Goal: Task Accomplishment & Management: Complete application form

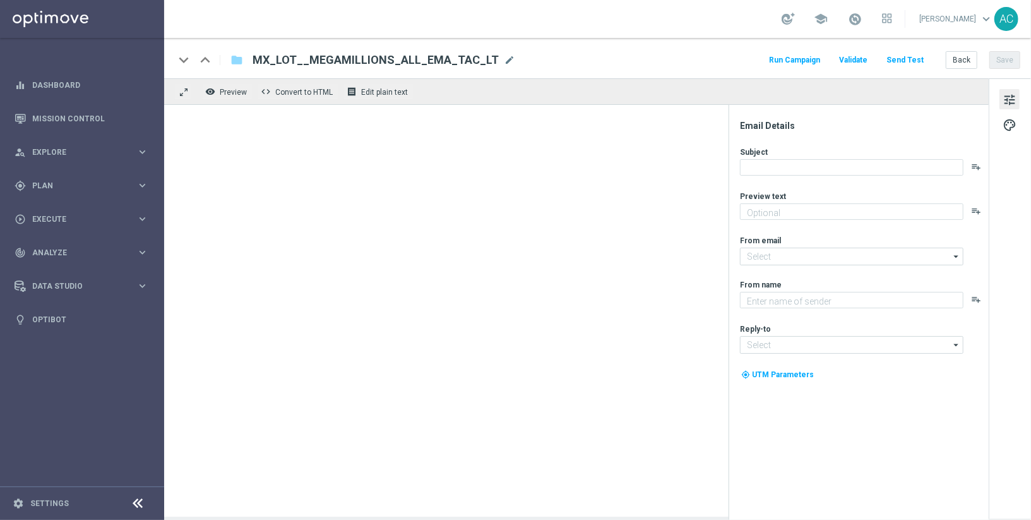
type textarea "El sueño de tu vida, cada vez más cerca."
type textarea "Lottoland"
type input "[EMAIL_ADDRESS][DOMAIN_NAME]"
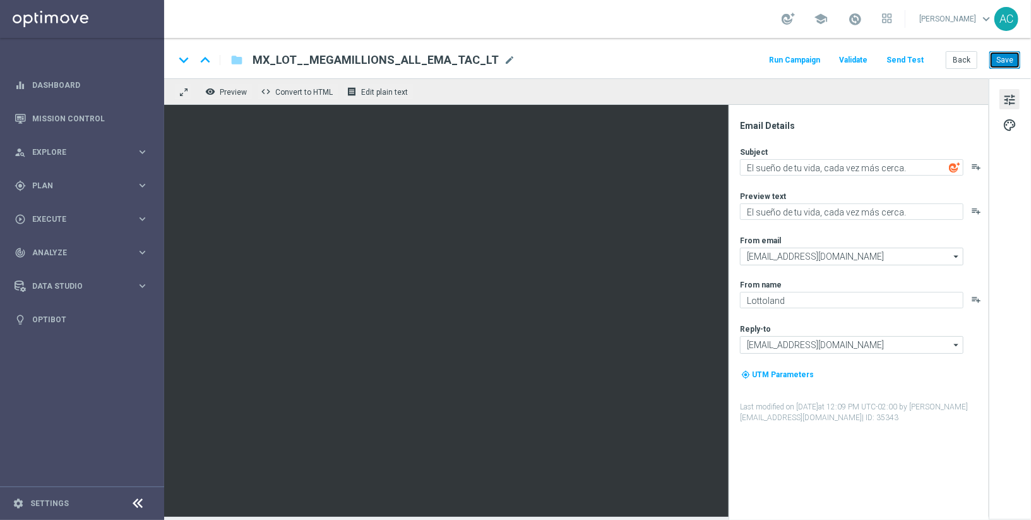
click at [1012, 55] on button "Save" at bounding box center [1005, 60] width 31 height 18
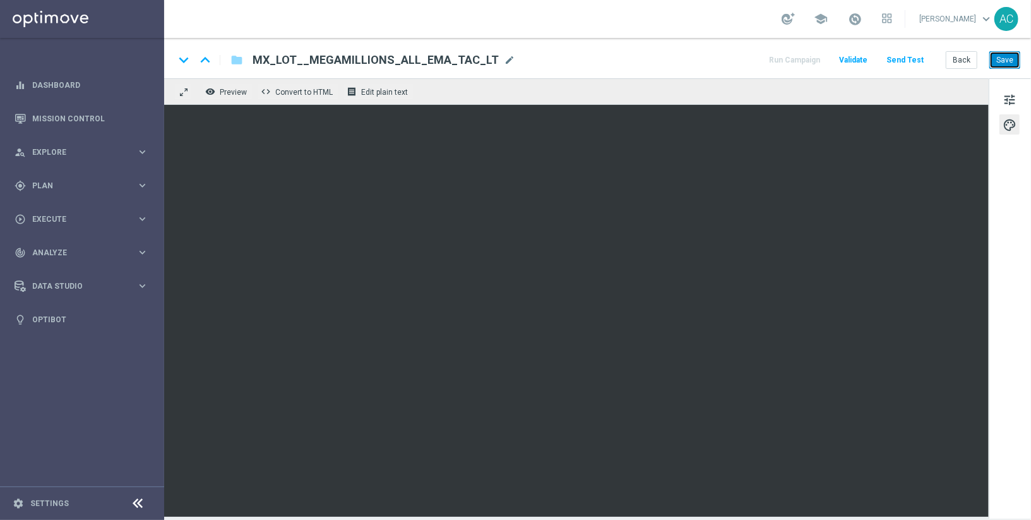
click at [1006, 56] on button "Save" at bounding box center [1005, 60] width 31 height 18
click at [1011, 55] on button "Save" at bounding box center [1005, 60] width 31 height 18
click at [443, 58] on span "MX_LOT__MEGAMILLIONS_ALL_EMA_TAC_LT" at bounding box center [376, 59] width 246 height 15
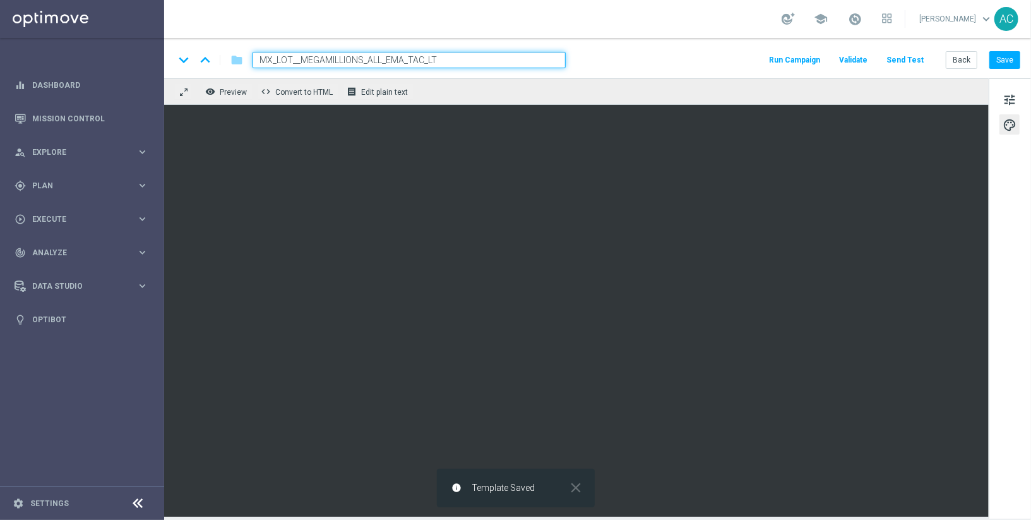
click at [443, 58] on input "MX_LOT__MEGAMILLIONS_ALL_EMA_TAC_LT" at bounding box center [409, 60] width 313 height 16
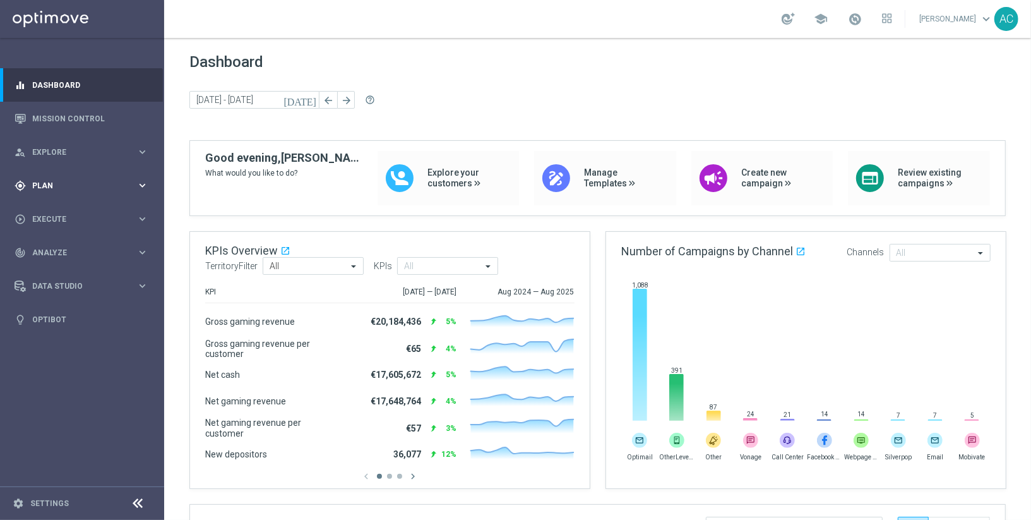
click at [75, 188] on span "Plan" at bounding box center [84, 186] width 104 height 8
click at [59, 338] on div "play_circle_outline Execute keyboard_arrow_right" at bounding box center [81, 332] width 163 height 33
click at [58, 246] on link "Campaign Builder" at bounding box center [82, 245] width 99 height 10
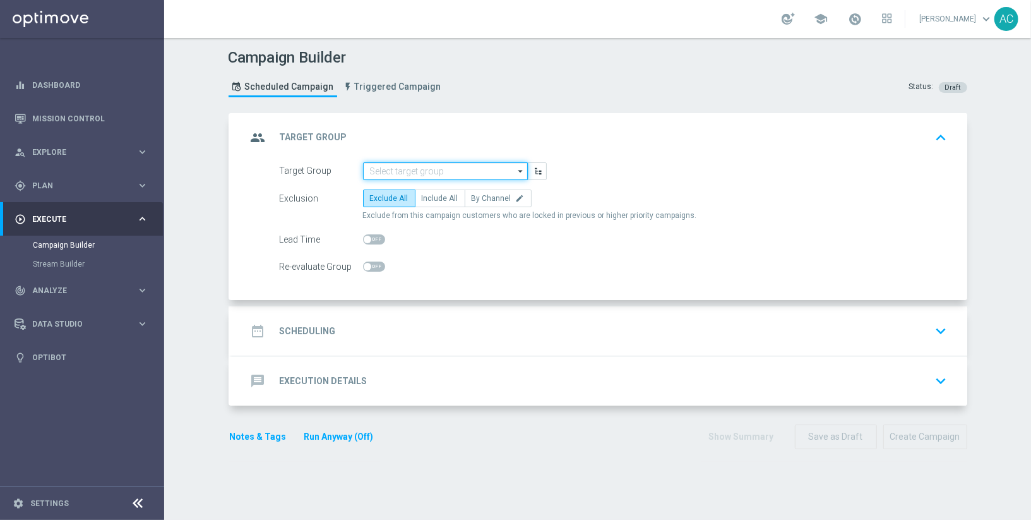
click at [410, 168] on input at bounding box center [445, 171] width 165 height 18
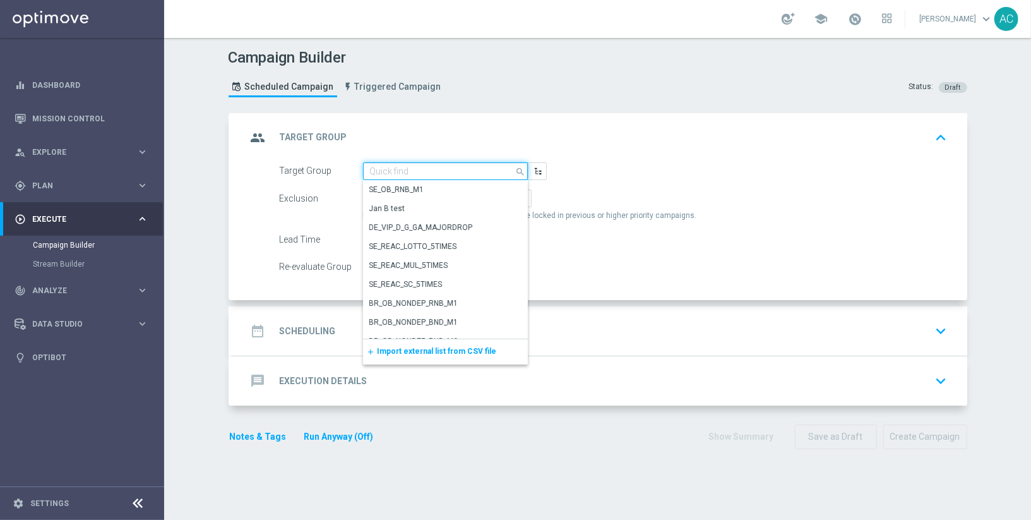
click at [408, 165] on input at bounding box center [445, 171] width 165 height 18
click at [389, 166] on input at bounding box center [445, 171] width 165 height 18
paste input "MX_TACTICAL_Lottery_Active Players"
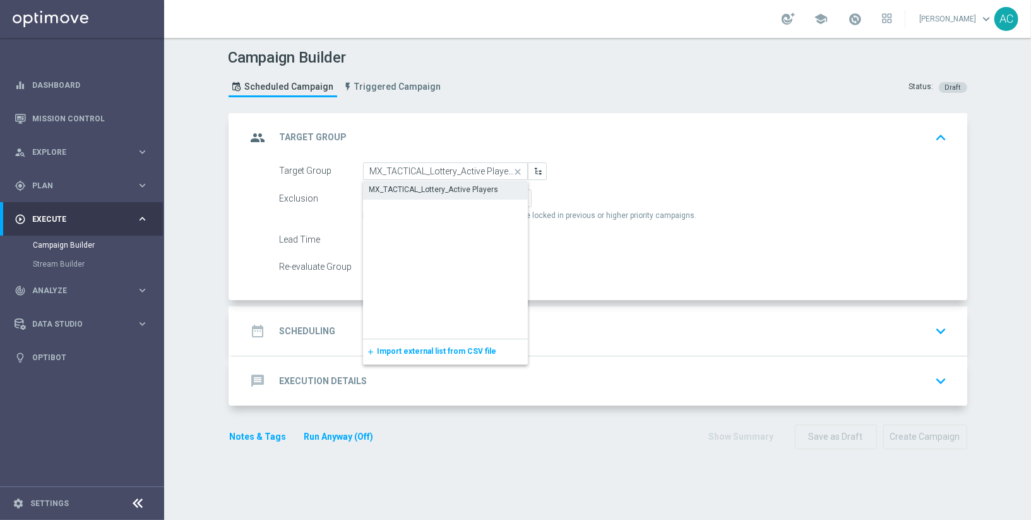
click at [408, 181] on div "MX_TACTICAL_Lottery_Active Players" at bounding box center [445, 190] width 165 height 18
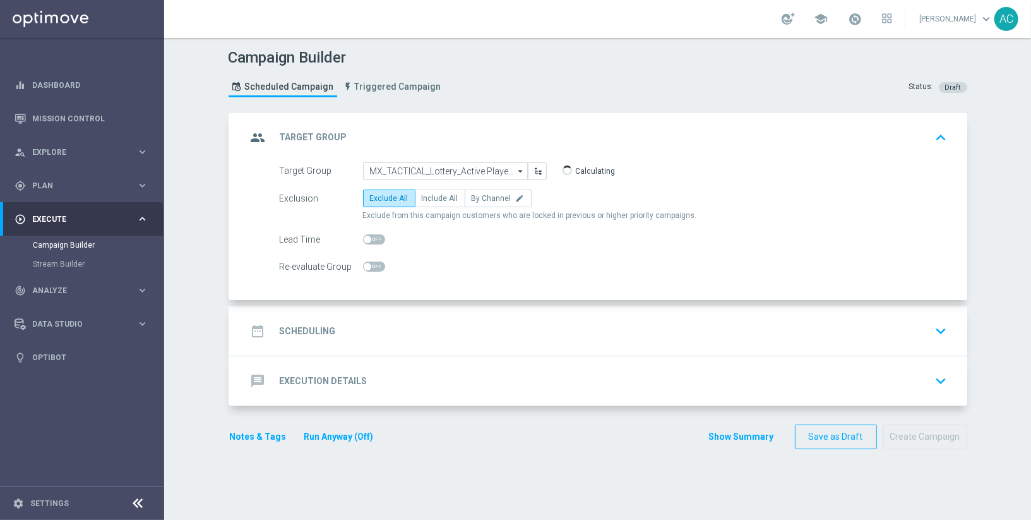
type input "MX_TACTICAL_Lottery_Active Players"
click at [424, 191] on label "Include All" at bounding box center [440, 198] width 51 height 18
click at [424, 196] on input "Include All" at bounding box center [426, 200] width 8 height 8
radio input "true"
click at [305, 329] on h2 "Scheduling" at bounding box center [308, 331] width 56 height 12
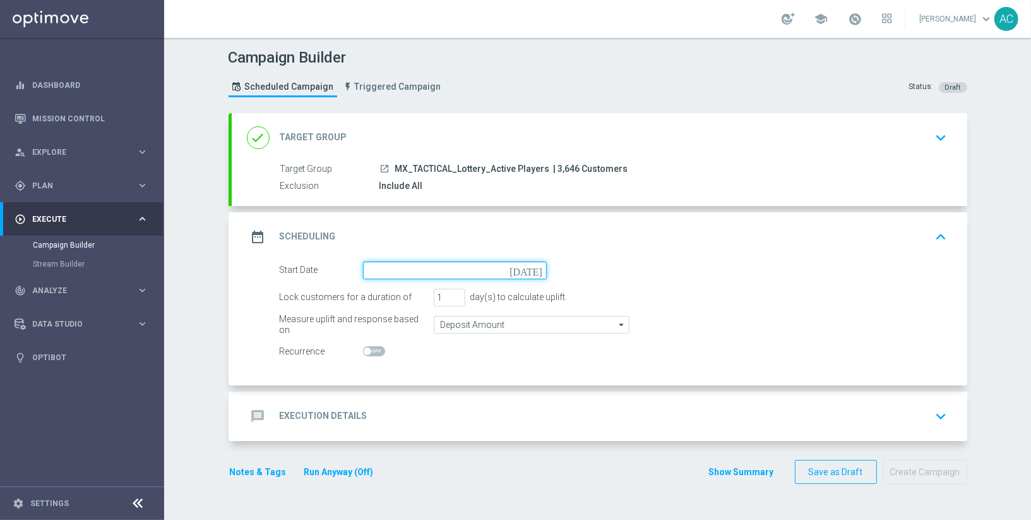
click at [450, 270] on input at bounding box center [455, 271] width 184 height 18
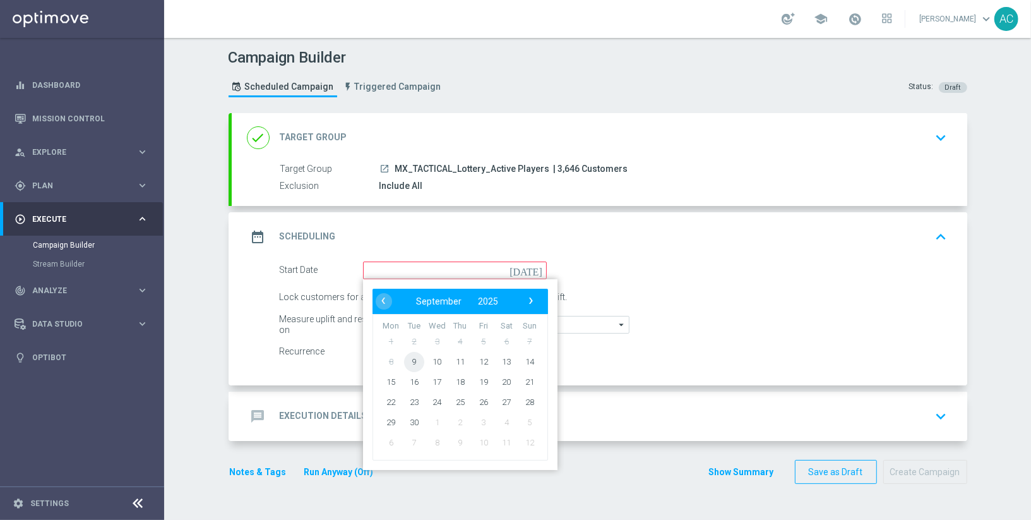
click at [418, 357] on span "9" at bounding box center [414, 361] width 20 height 20
type input "09 Sep 2025"
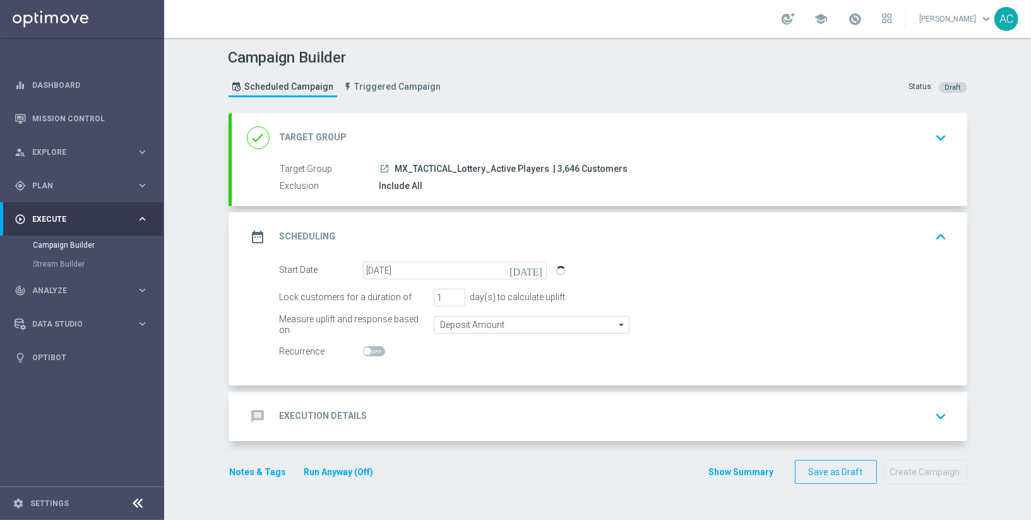
click at [316, 419] on h2 "Execution Details" at bounding box center [324, 416] width 88 height 12
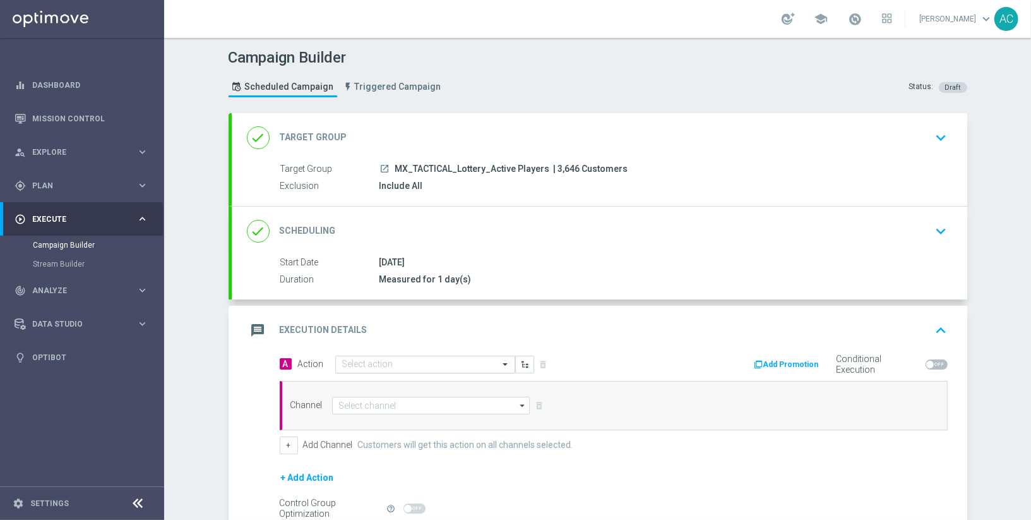
click at [385, 363] on input "text" at bounding box center [412, 364] width 141 height 11
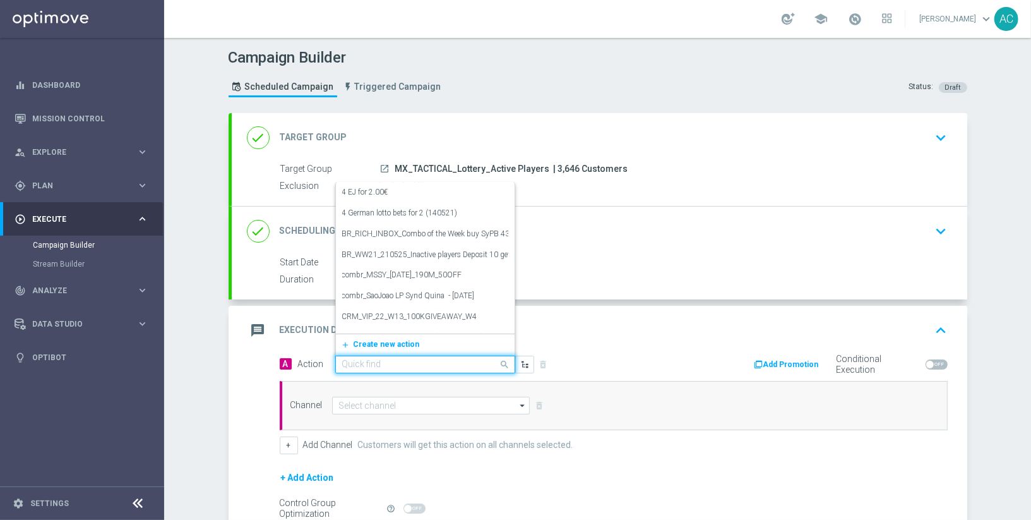
paste input "MX_LOT__MEGAMILLIONS_ALL_EMA_TAC_LT"
type input "MX_LOT__MEGAMILLIONS_ALL_EMA_TAC_LT"
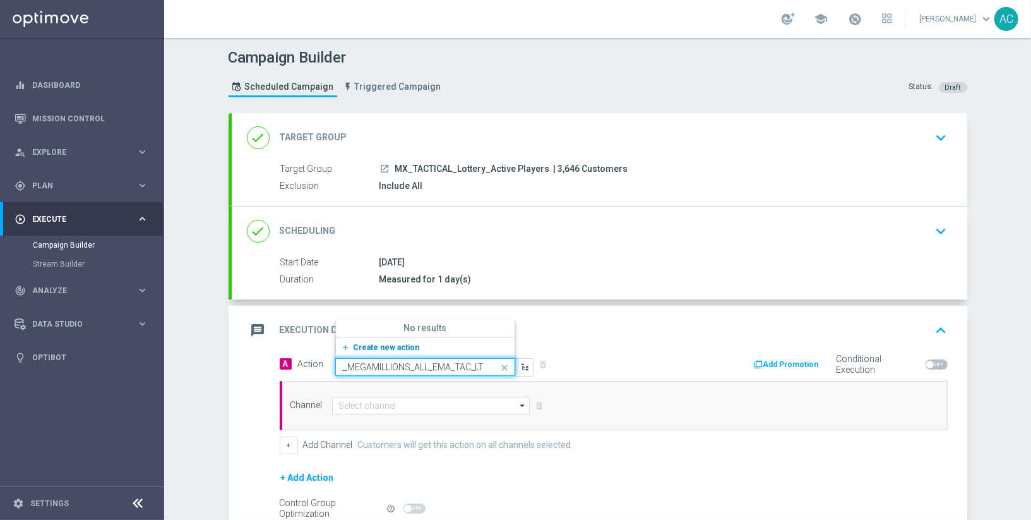
click at [385, 350] on button "add_new Create new action" at bounding box center [423, 347] width 174 height 15
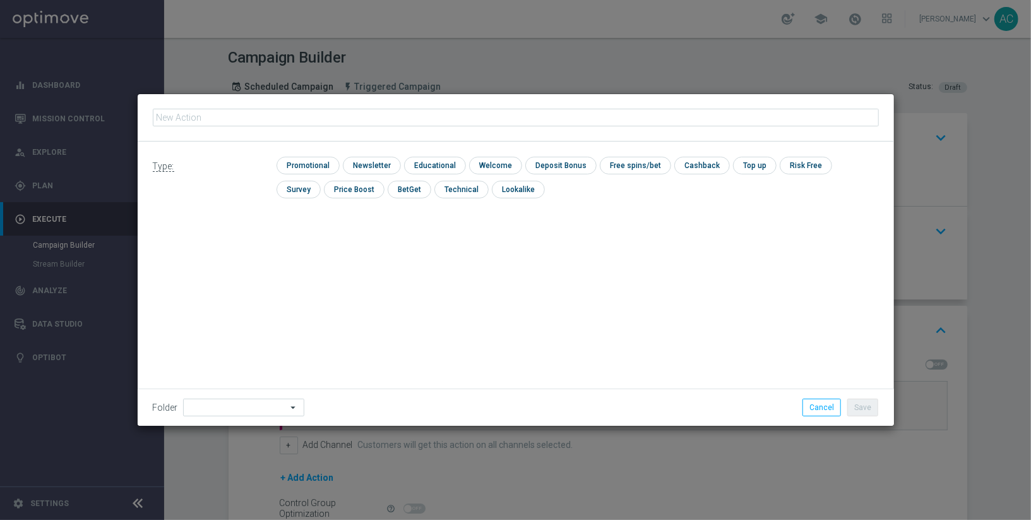
type input "MX_LOT__MEGAMILLIONS_ALL_EMA_TAC_LT"
click at [313, 157] on input "checkbox" at bounding box center [307, 165] width 60 height 17
checkbox input "true"
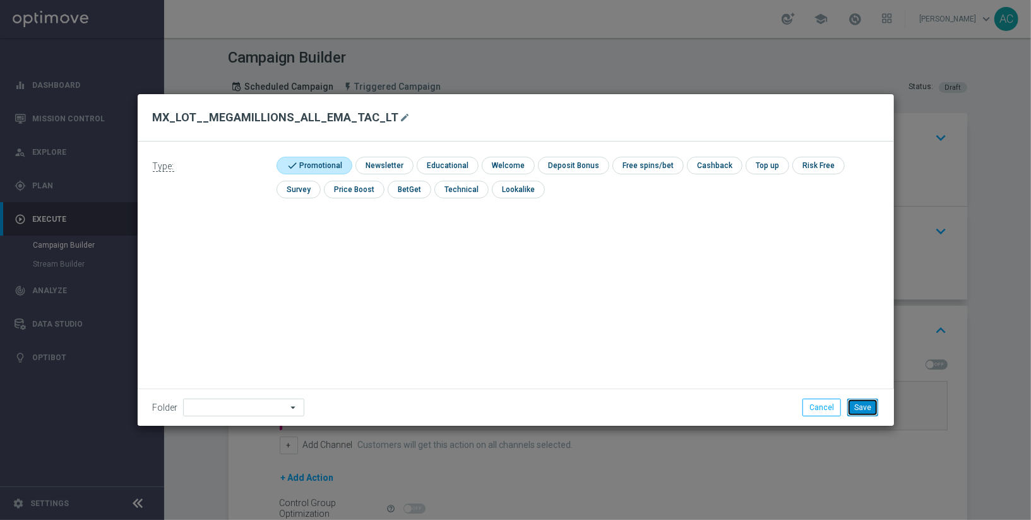
click at [874, 407] on button "Save" at bounding box center [863, 408] width 31 height 18
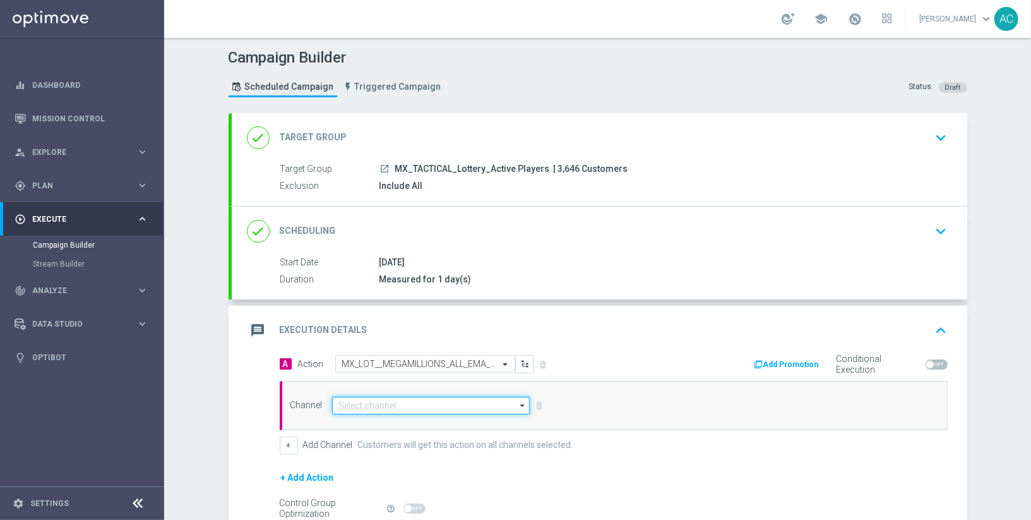
click at [391, 400] on input at bounding box center [431, 406] width 198 height 18
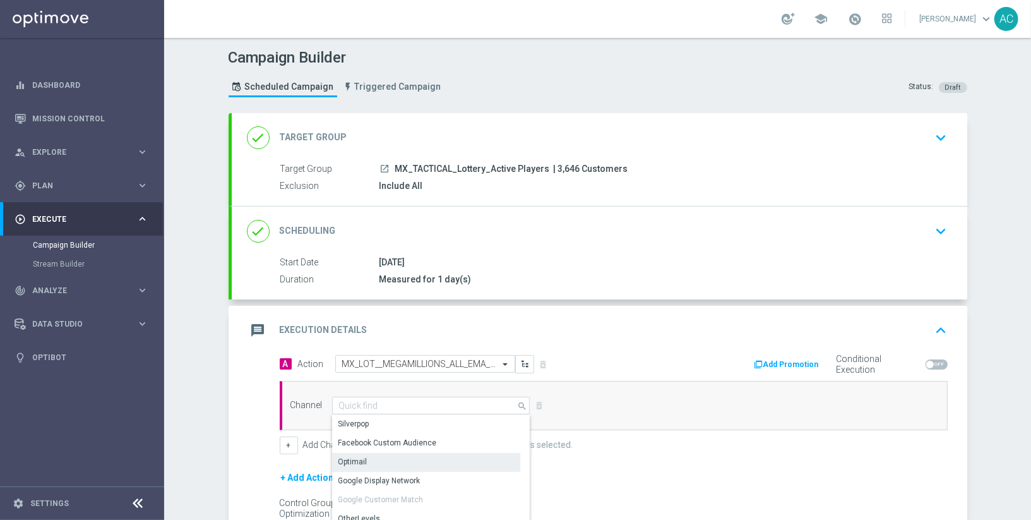
click at [379, 465] on div "Optimail" at bounding box center [426, 462] width 189 height 18
type input "Optimail"
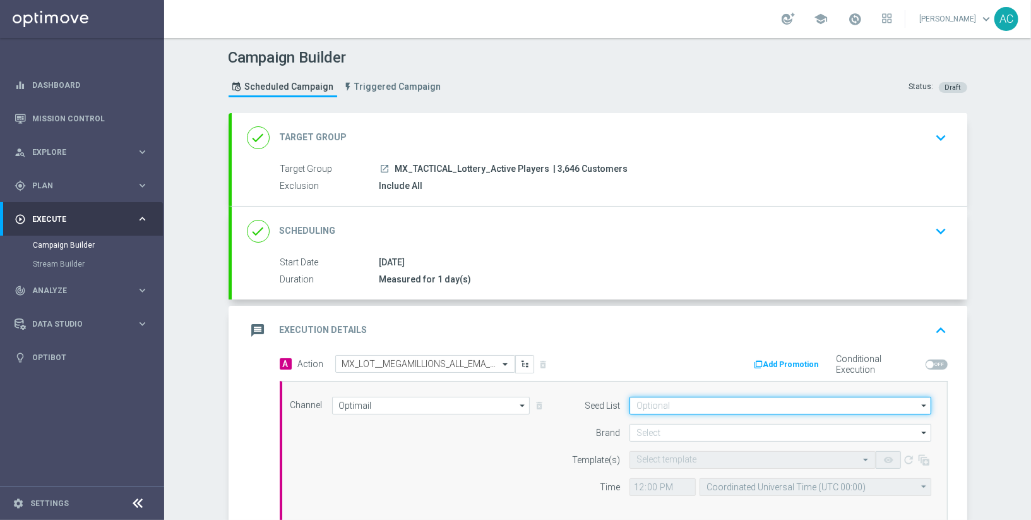
click at [713, 406] on input at bounding box center [781, 406] width 302 height 18
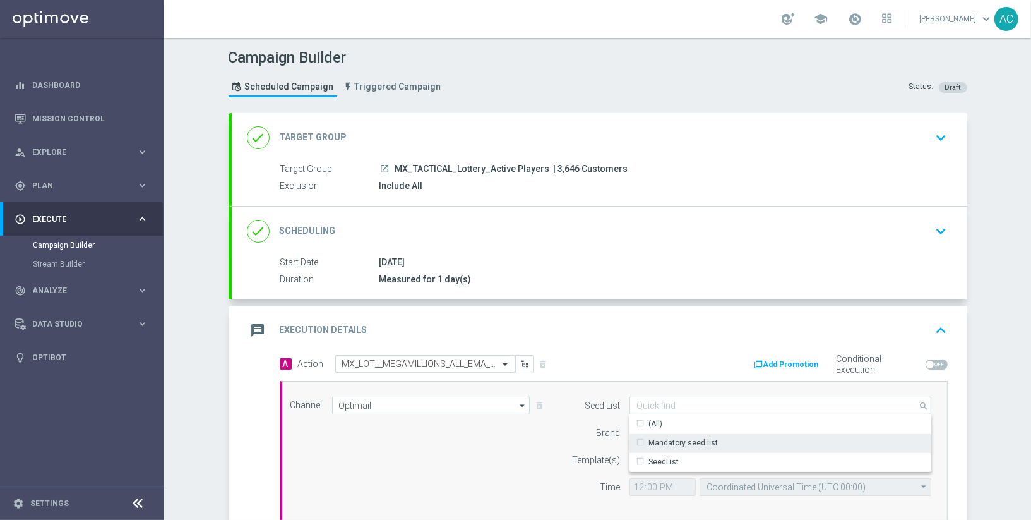
click at [709, 440] on div "Mandatory seed list" at bounding box center [683, 442] width 69 height 11
click at [549, 450] on div "Channel Optimail Optimail arrow_drop_down Show Selected 1 of 26 Silverpop" at bounding box center [611, 451] width 661 height 109
type input "Mandatory seed list"
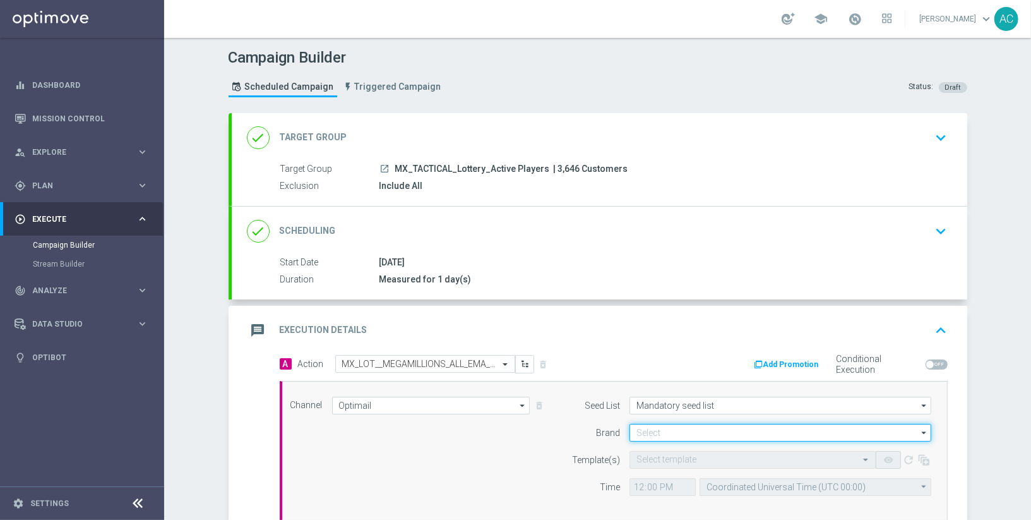
click at [749, 428] on input at bounding box center [781, 433] width 302 height 18
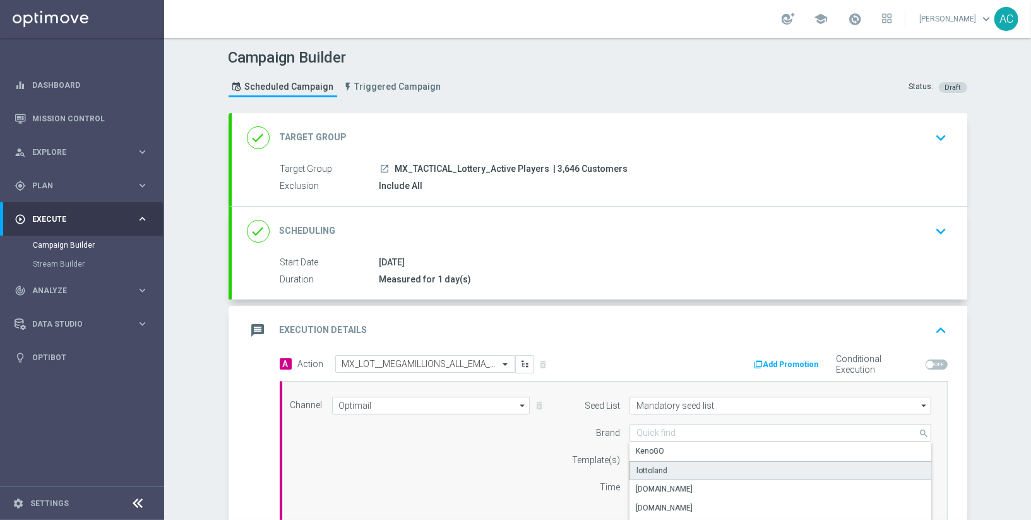
click at [668, 474] on div "lottoland" at bounding box center [781, 470] width 303 height 19
type input "lottoland"
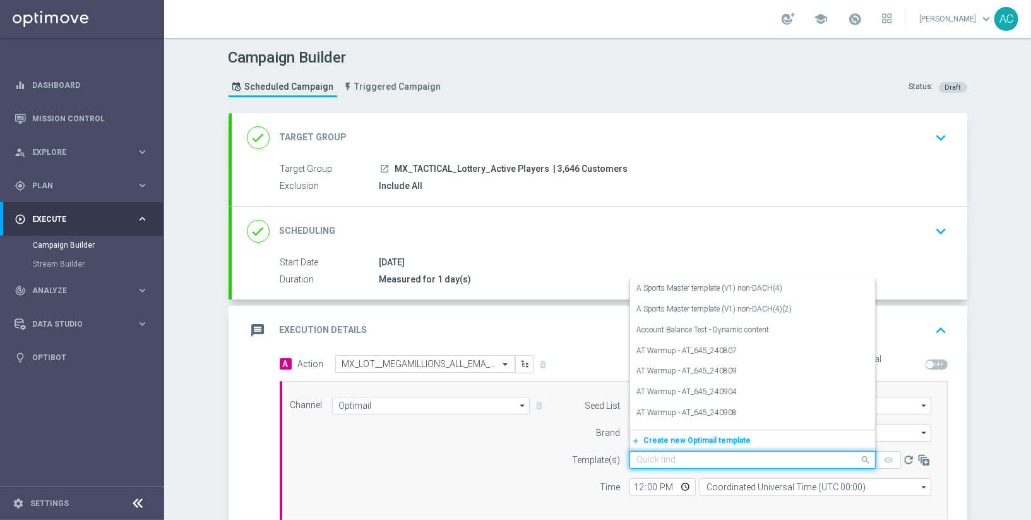
click at [687, 455] on input "text" at bounding box center [740, 460] width 207 height 11
paste input "MX_LOT__MEGAMILLIONS_ALL_EMA_TAC_LT"
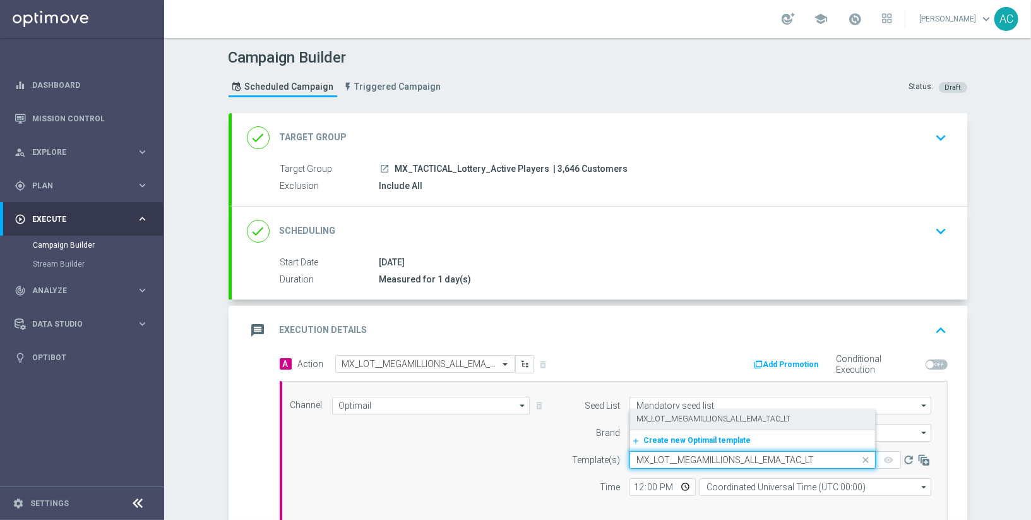
click at [722, 419] on label "MX_LOT__MEGAMILLIONS_ALL_EMA_TAC_LT" at bounding box center [714, 419] width 154 height 11
type input "MX_LOT__MEGAMILLIONS_ALL_EMA_TAC_LT"
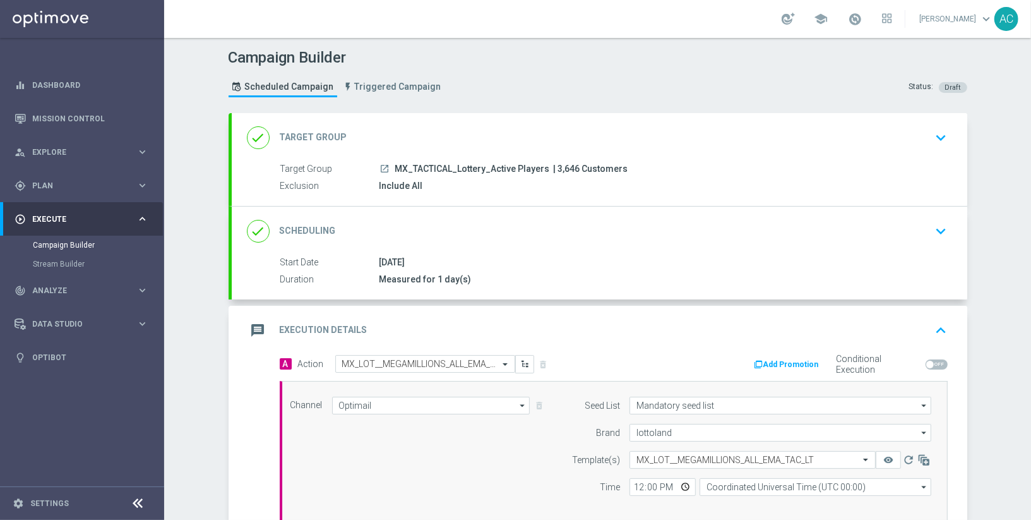
scroll to position [60, 0]
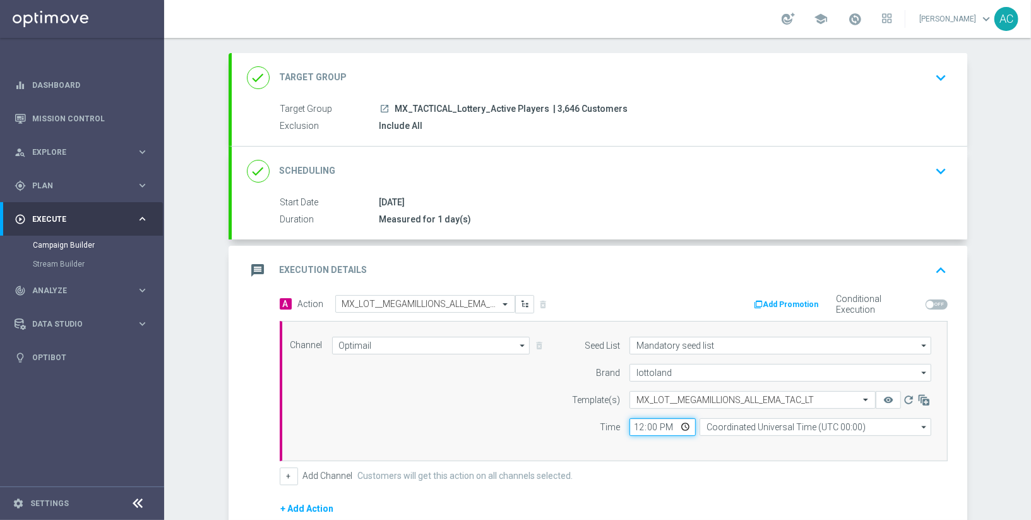
click at [642, 424] on input "12:00" at bounding box center [663, 427] width 66 height 18
type input "17:00"
click at [722, 428] on input "Coordinated Universal Time (UTC 00:00)" at bounding box center [816, 427] width 232 height 18
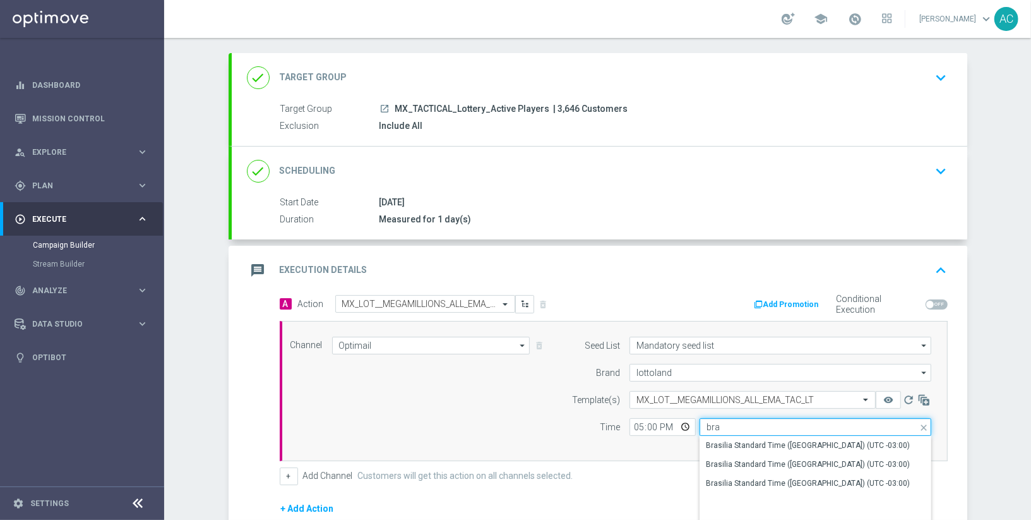
click at [784, 419] on input "bra" at bounding box center [816, 427] width 232 height 18
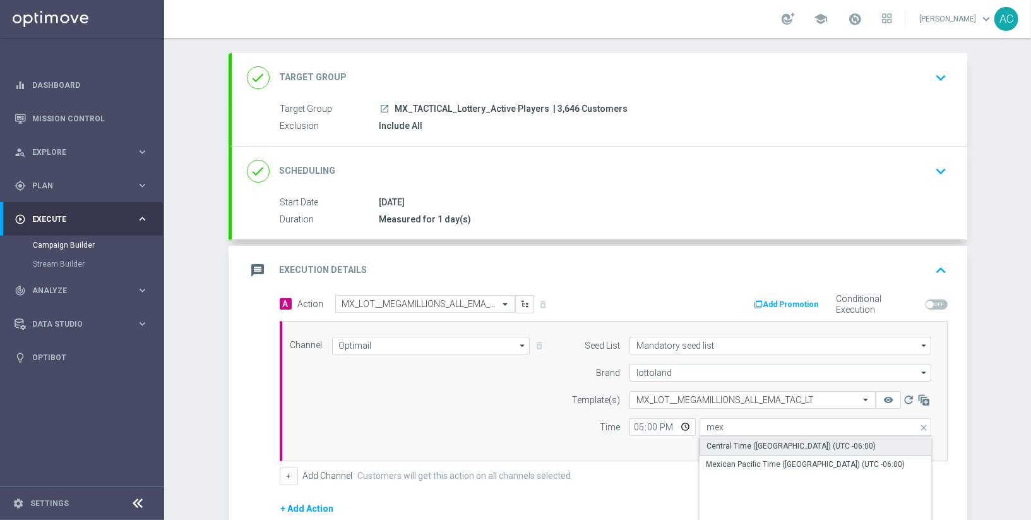
click at [851, 445] on div "Central Time (Mexico City) (UTC -06:00)" at bounding box center [816, 445] width 232 height 19
type input "Central Time (Mexico City) (UTC -06:00)"
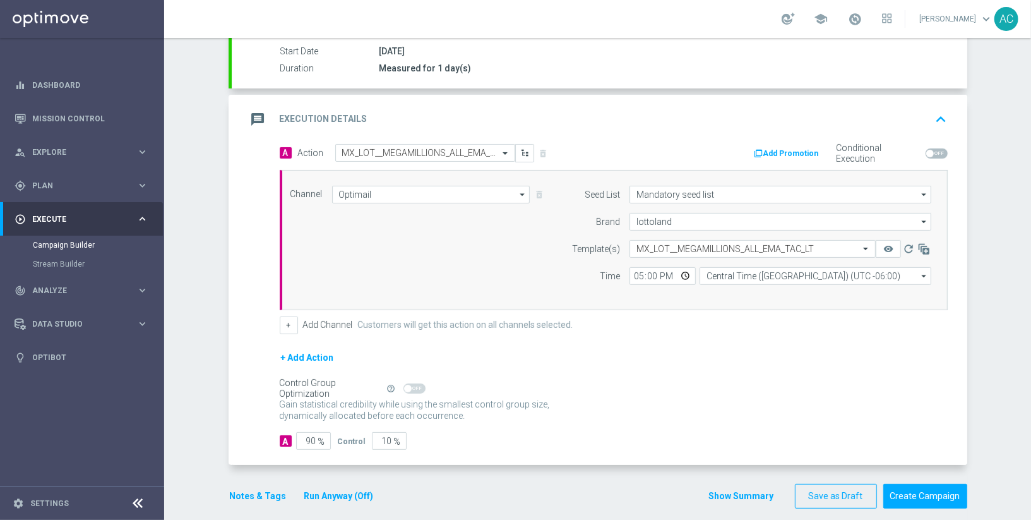
scroll to position [219, 0]
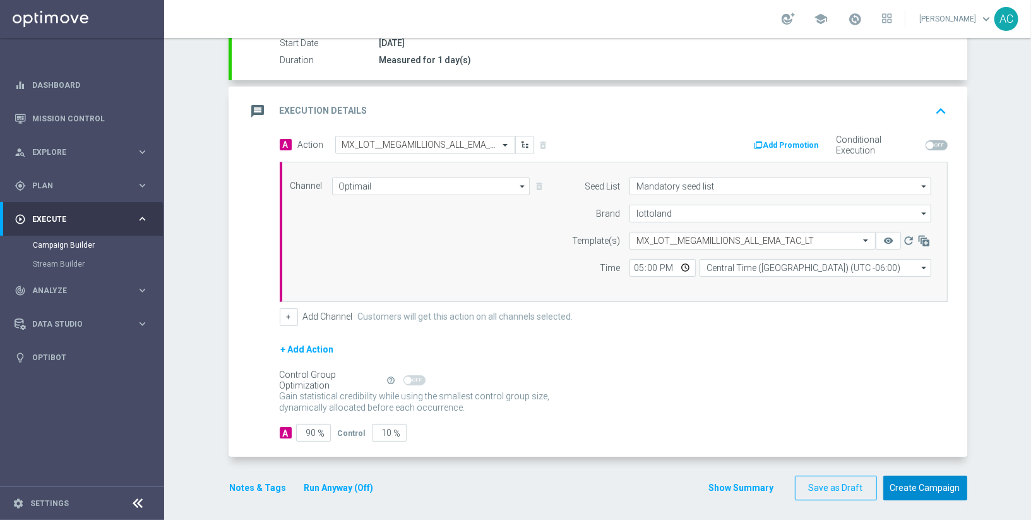
click at [912, 483] on button "Create Campaign" at bounding box center [926, 488] width 84 height 25
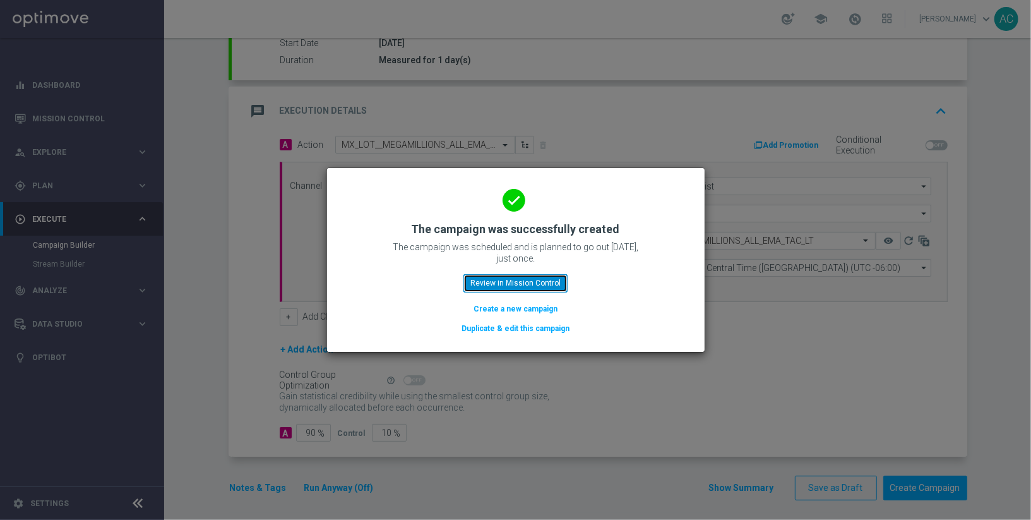
click at [516, 286] on button "Review in Mission Control" at bounding box center [516, 283] width 104 height 18
